Goal: Navigation & Orientation: Find specific page/section

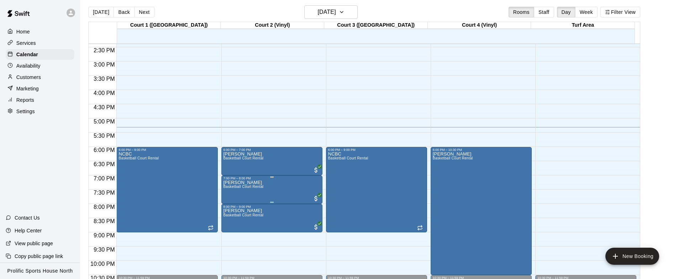
scroll to position [409, 0]
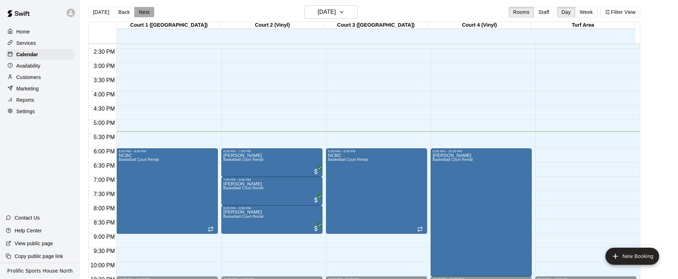
click at [149, 10] on button "Next" at bounding box center [144, 12] width 20 height 11
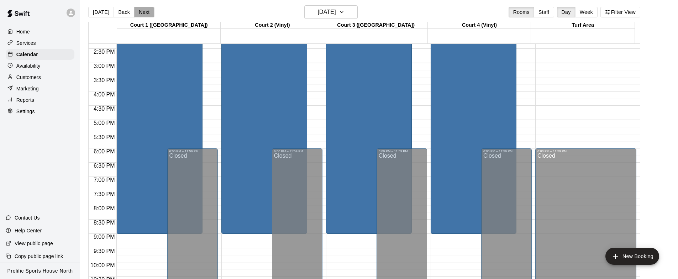
click at [144, 13] on button "Next" at bounding box center [144, 12] width 20 height 11
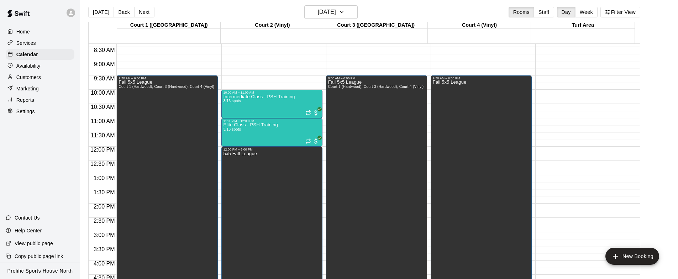
scroll to position [245, 0]
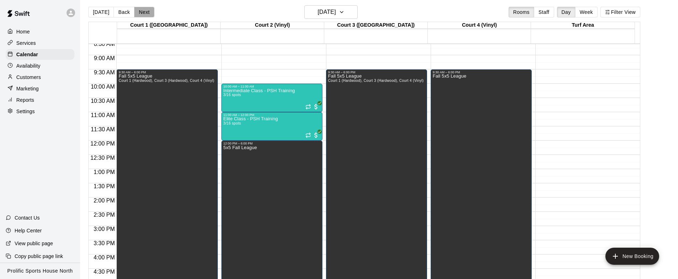
click at [140, 11] on button "Next" at bounding box center [144, 12] width 20 height 11
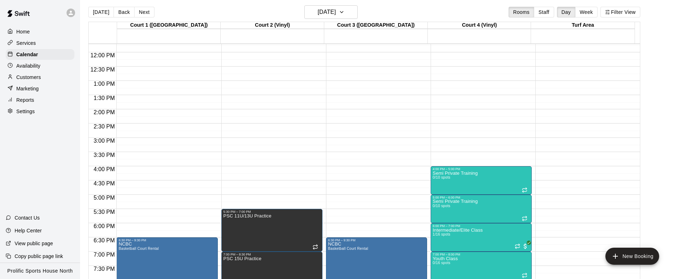
scroll to position [367, 0]
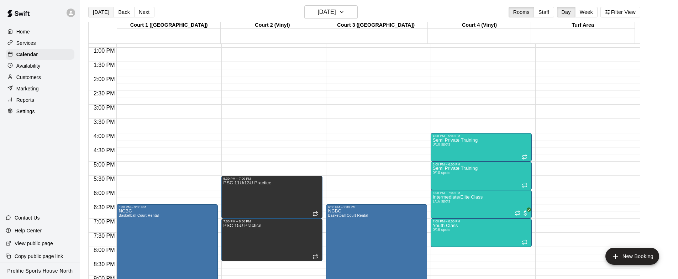
click at [104, 10] on button "[DATE]" at bounding box center [101, 12] width 26 height 11
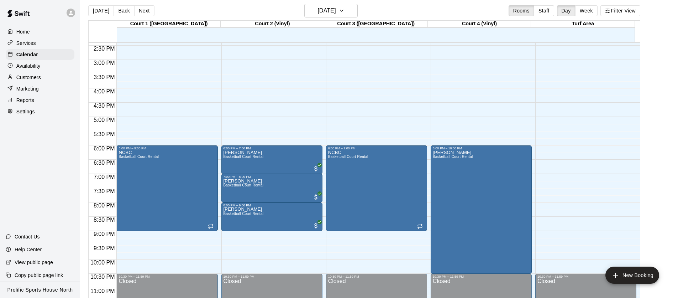
scroll to position [425, 0]
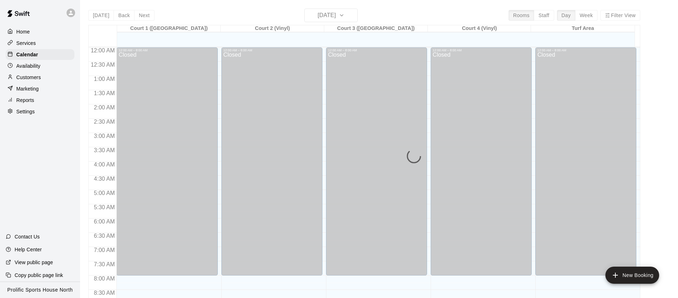
scroll to position [404, 0]
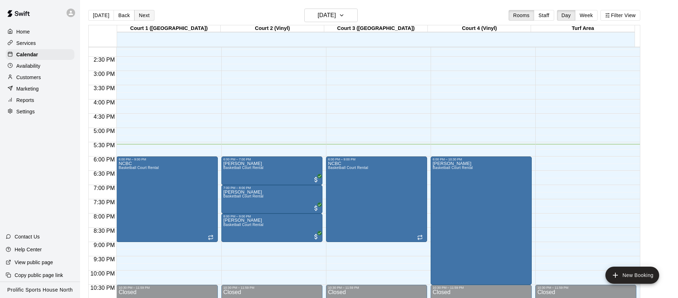
click at [142, 13] on button "Next" at bounding box center [144, 15] width 20 height 11
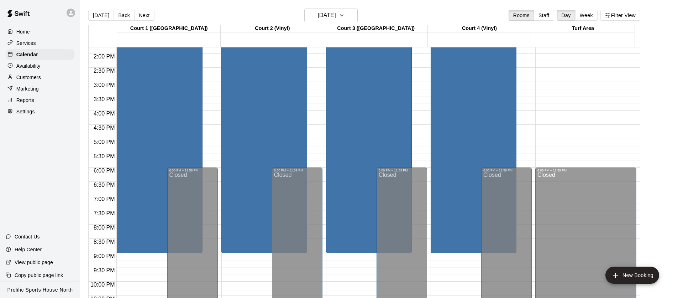
scroll to position [400, 0]
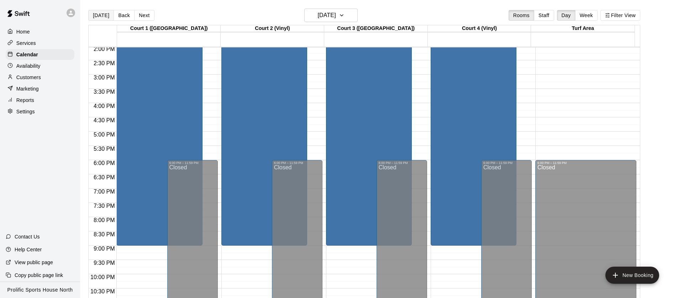
click at [103, 16] on button "[DATE]" at bounding box center [101, 15] width 26 height 11
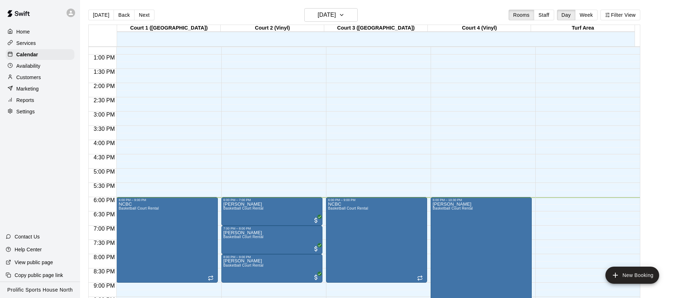
scroll to position [0, 0]
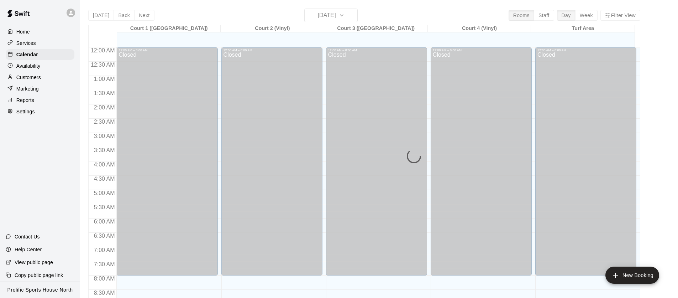
scroll to position [404, 0]
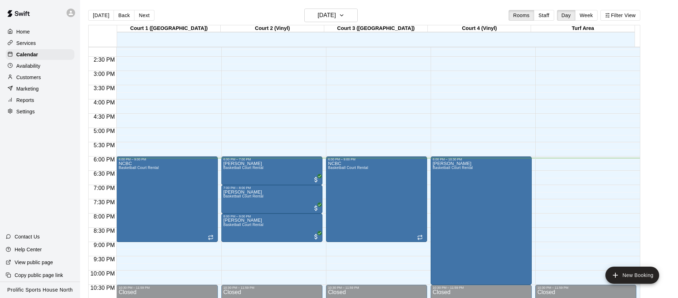
click at [140, 16] on button "Next" at bounding box center [144, 15] width 20 height 11
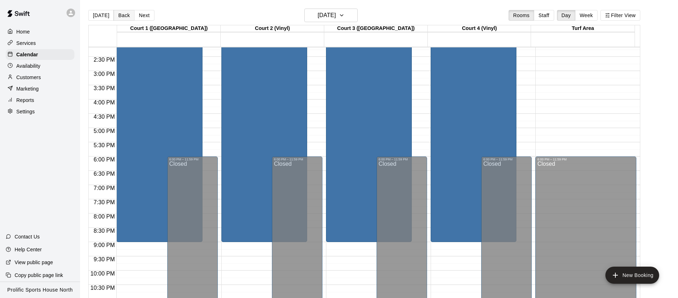
click at [124, 17] on button "Back" at bounding box center [124, 15] width 21 height 11
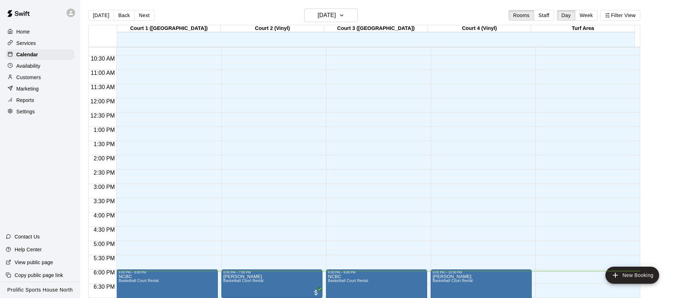
scroll to position [425, 0]
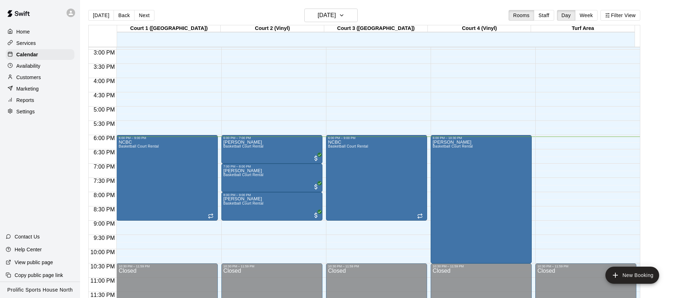
click at [73, 14] on icon at bounding box center [71, 13] width 6 height 6
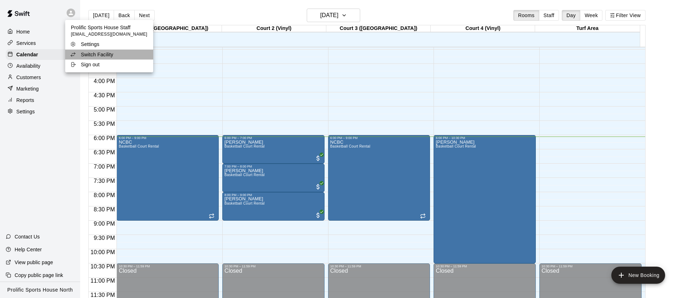
click at [113, 56] on div "Switch Facility" at bounding box center [93, 54] width 46 height 7
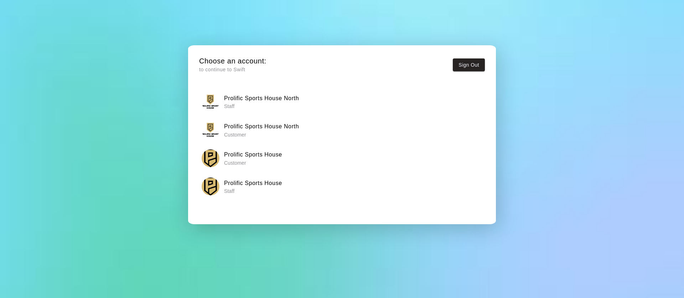
click at [268, 187] on h6 "Prolific Sports House" at bounding box center [253, 182] width 58 height 9
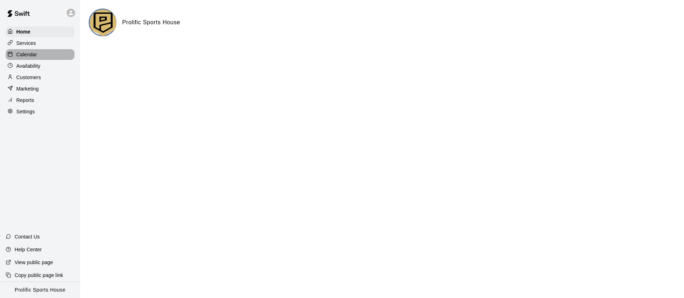
click at [42, 53] on div "Calendar" at bounding box center [40, 54] width 69 height 11
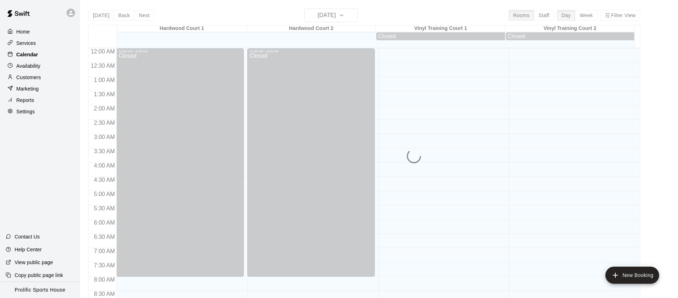
scroll to position [404, 0]
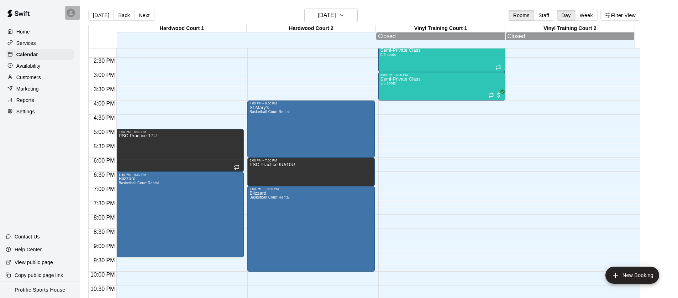
click at [78, 7] on div at bounding box center [72, 13] width 15 height 14
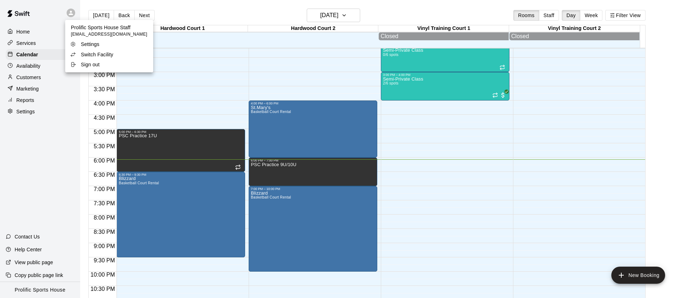
click at [42, 77] on div at bounding box center [342, 149] width 684 height 298
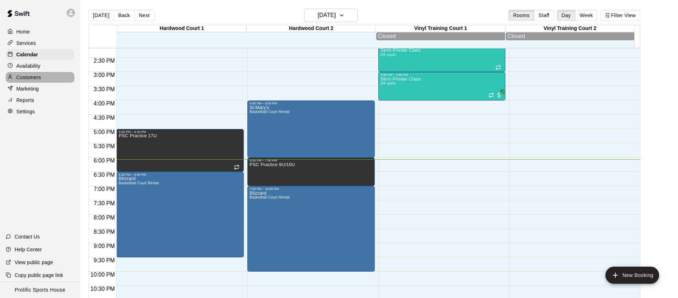
click at [42, 77] on div "Customers" at bounding box center [40, 77] width 69 height 11
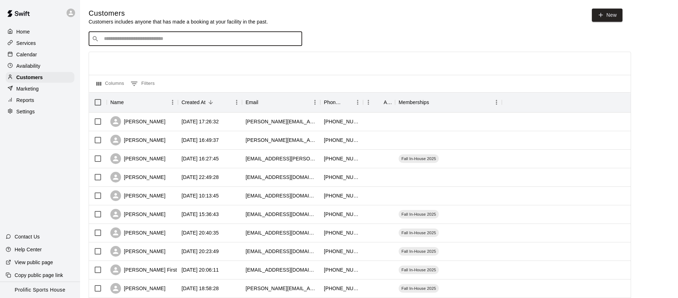
click at [165, 36] on input "Search customers by name or email" at bounding box center [200, 38] width 197 height 7
type input "***"
click at [295, 43] on button "Clear" at bounding box center [295, 39] width 10 height 10
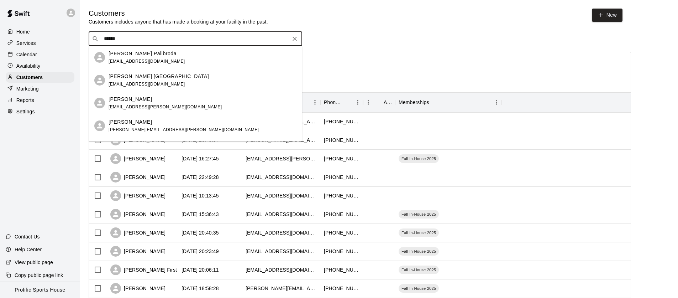
type input "******"
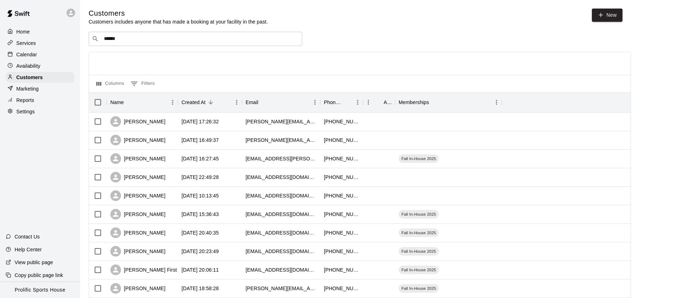
click at [68, 12] on icon at bounding box center [71, 13] width 6 height 6
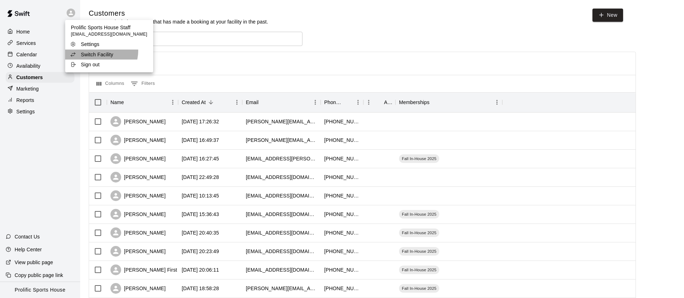
click at [101, 51] on p "Switch Facility" at bounding box center [97, 54] width 32 height 7
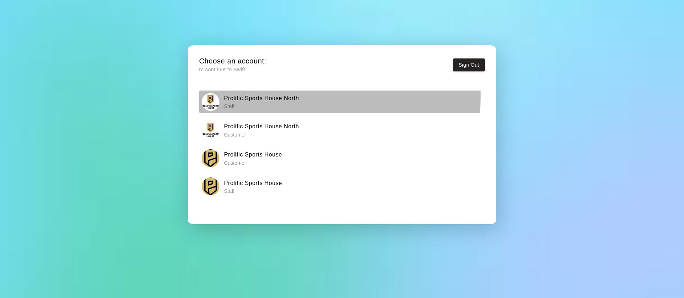
click at [241, 96] on h6 "Prolific Sports House North" at bounding box center [261, 98] width 75 height 9
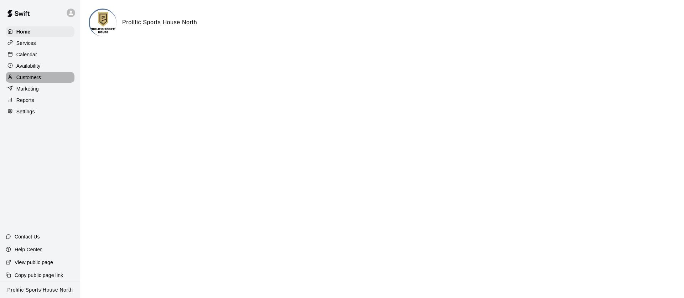
click at [47, 77] on div "Customers" at bounding box center [40, 77] width 69 height 11
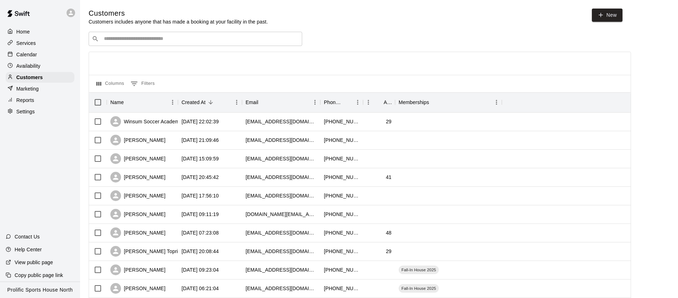
click at [69, 11] on icon at bounding box center [71, 13] width 6 height 6
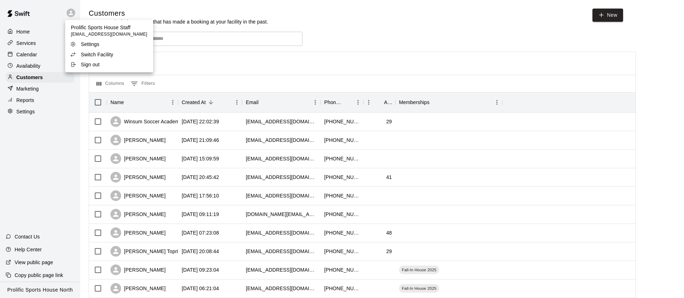
click at [99, 53] on p "Switch Facility" at bounding box center [97, 54] width 32 height 7
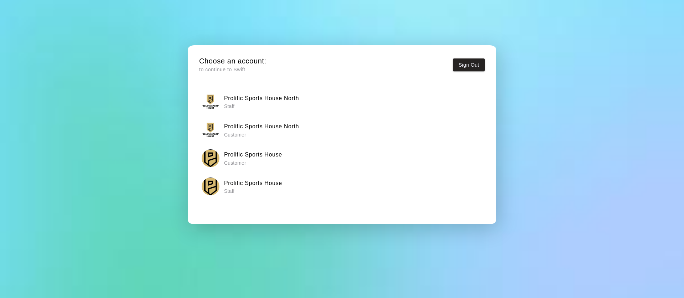
click at [250, 102] on h6 "Prolific Sports House North" at bounding box center [261, 98] width 75 height 9
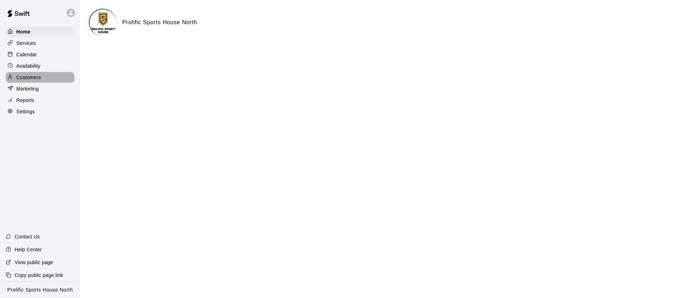
click at [42, 77] on div "Customers" at bounding box center [40, 77] width 69 height 11
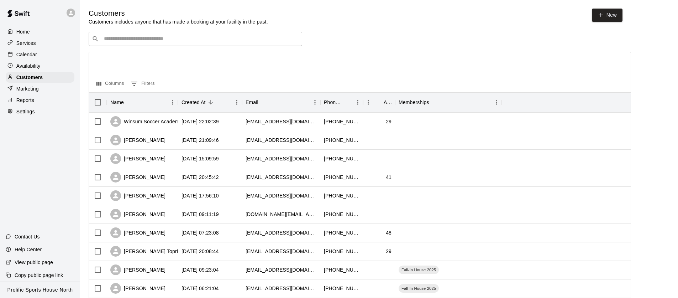
click at [41, 53] on div "Calendar" at bounding box center [40, 54] width 69 height 11
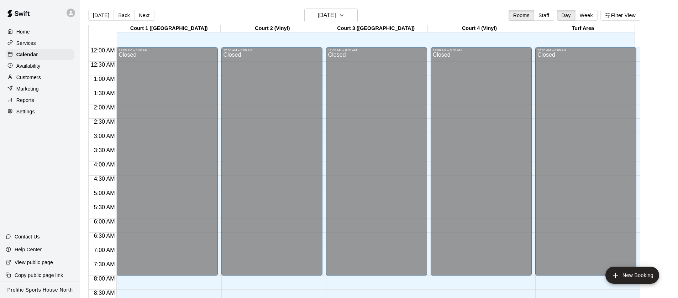
scroll to position [404, 0]
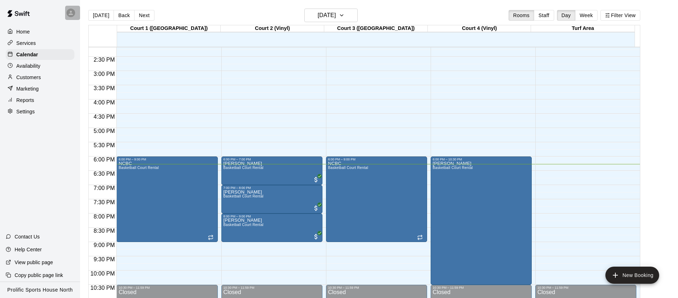
click at [74, 15] on icon at bounding box center [71, 13] width 6 height 6
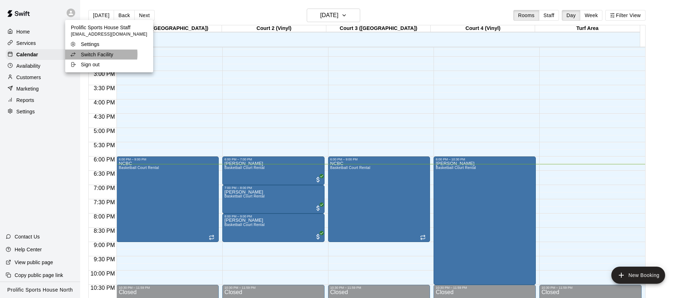
click at [97, 54] on p "Switch Facility" at bounding box center [97, 54] width 32 height 7
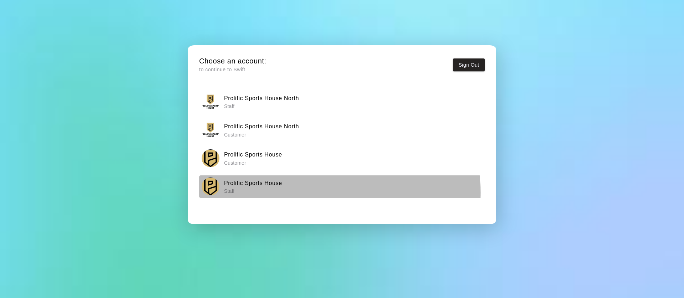
click at [294, 192] on div "Prolific Sports House Staff" at bounding box center [342, 186] width 281 height 18
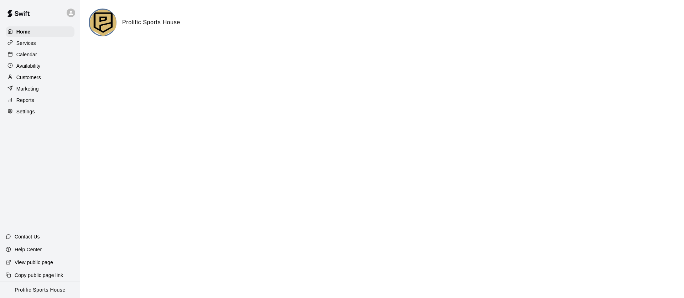
click at [40, 55] on div "Calendar" at bounding box center [40, 54] width 69 height 11
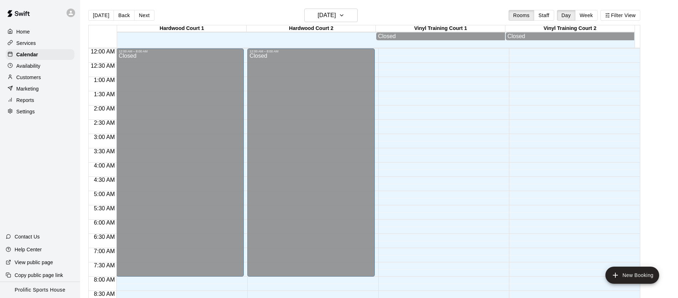
scroll to position [404, 0]
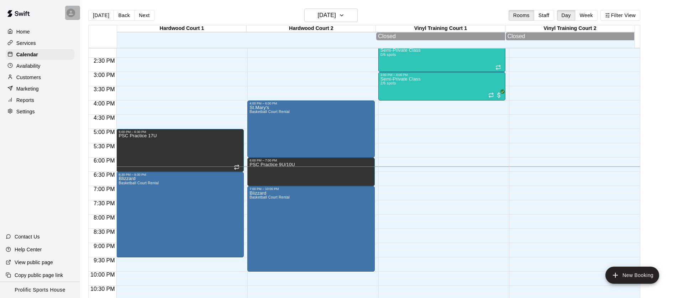
click at [69, 14] on icon at bounding box center [71, 13] width 6 height 6
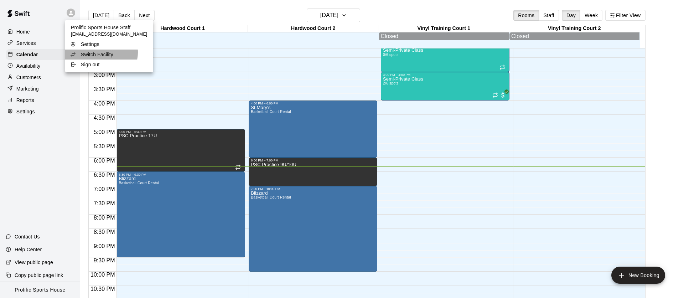
click at [98, 52] on p "Switch Facility" at bounding box center [97, 54] width 32 height 7
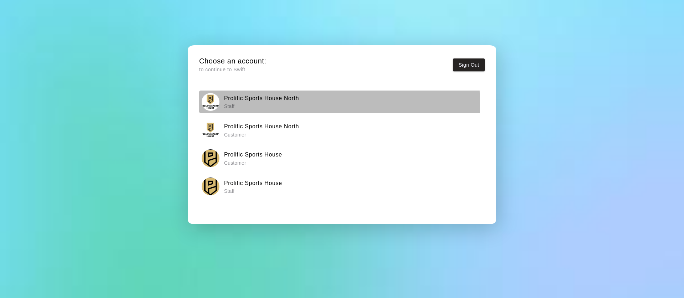
click at [247, 106] on p "Staff" at bounding box center [261, 106] width 75 height 7
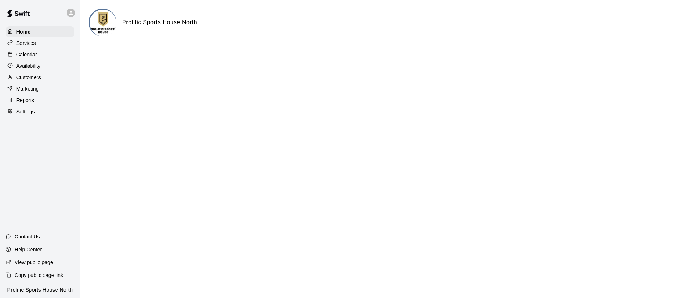
click at [53, 56] on div "Calendar" at bounding box center [40, 54] width 69 height 11
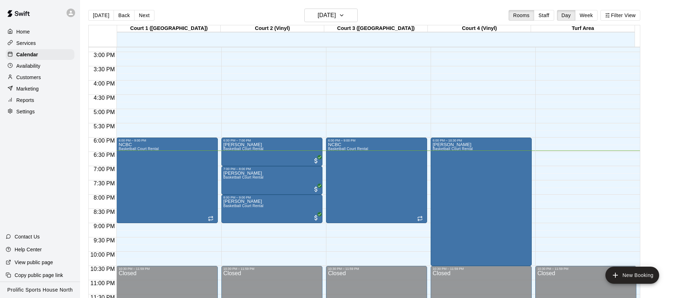
scroll to position [425, 0]
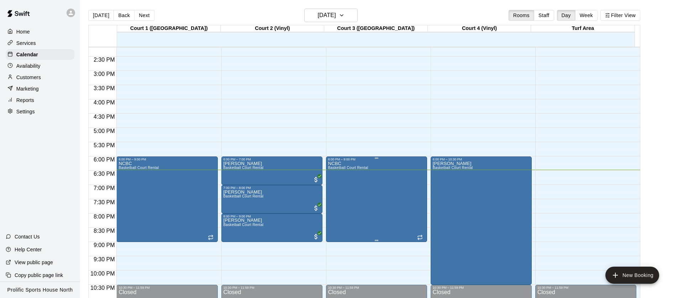
scroll to position [392, 0]
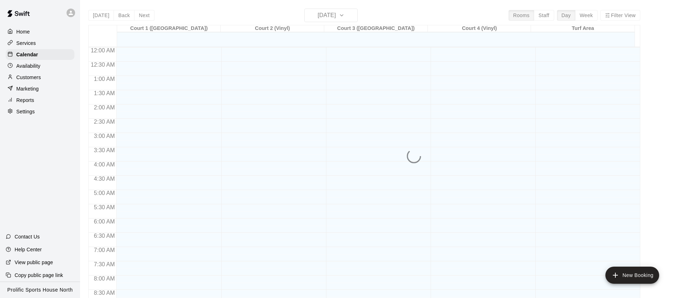
scroll to position [404, 0]
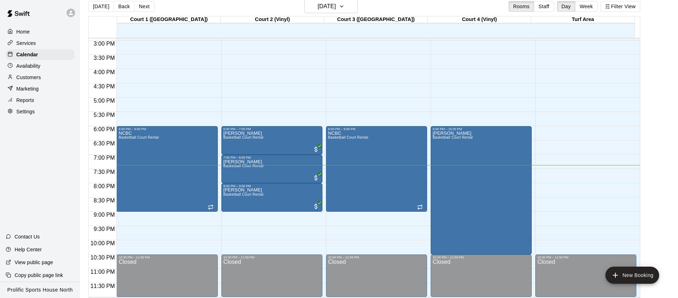
scroll to position [7, 0]
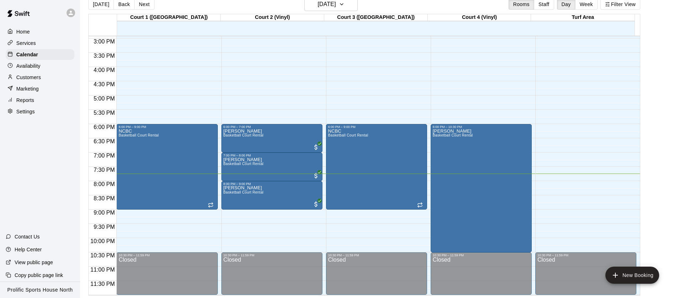
scroll to position [10, 0]
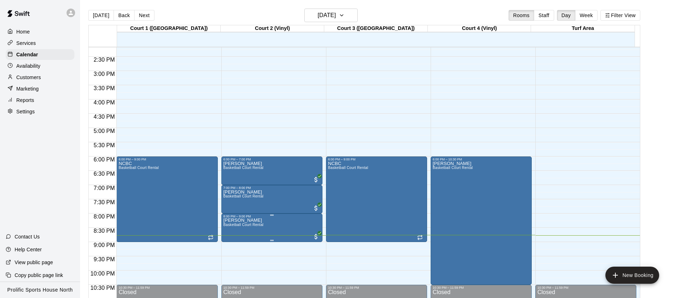
scroll to position [402, 0]
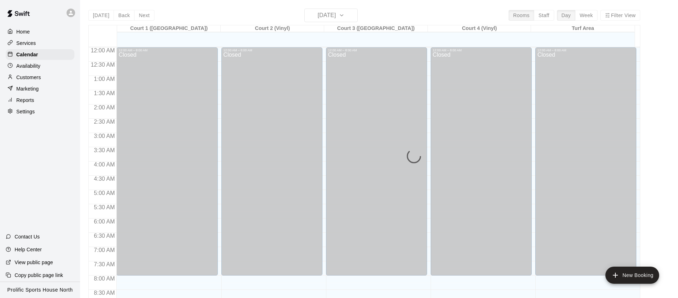
scroll to position [404, 0]
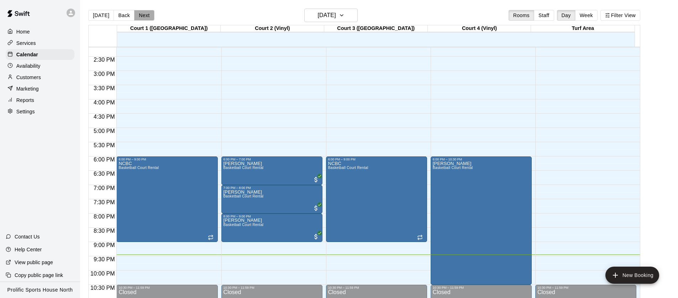
click at [147, 13] on button "Next" at bounding box center [144, 15] width 20 height 11
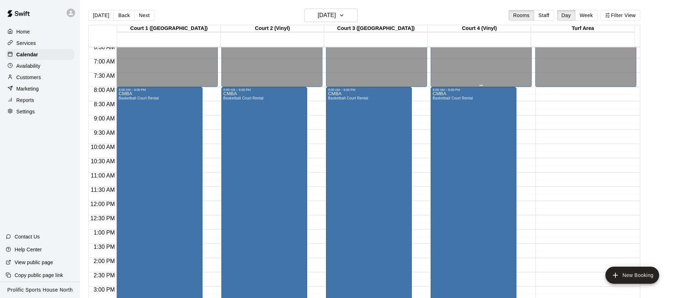
scroll to position [261, 0]
